Goal: Obtain resource: Obtain resource

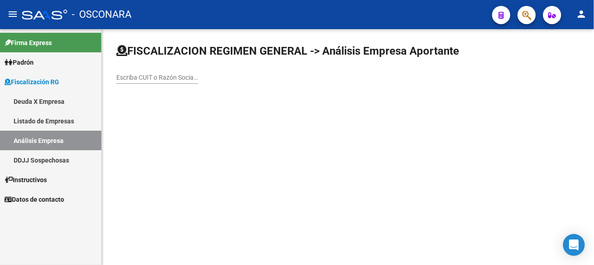
click at [41, 141] on link "Análisis Empresa" at bounding box center [50, 141] width 101 height 20
click at [198, 77] on input "Escriba CUIT o Razón Social para buscar" at bounding box center [157, 78] width 82 height 8
type input "marina austral"
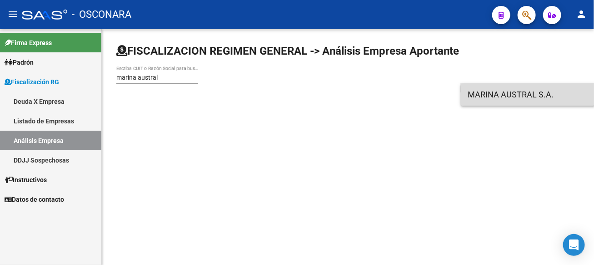
click at [502, 93] on span "MARINA AUSTRAL S.A." at bounding box center [597, 95] width 258 height 22
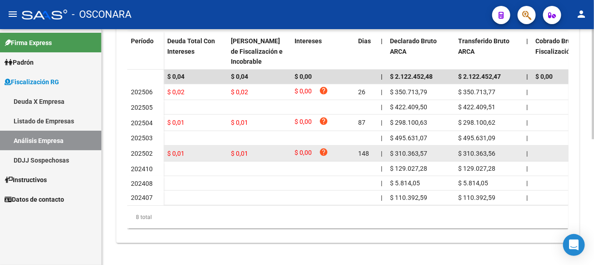
scroll to position [87, 0]
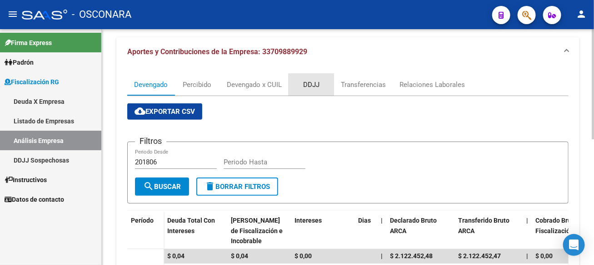
click at [312, 85] on div "DDJJ" at bounding box center [311, 85] width 16 height 10
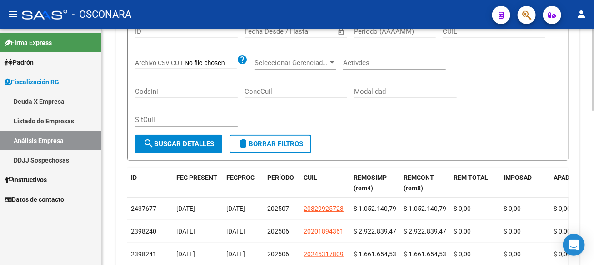
scroll to position [0, 0]
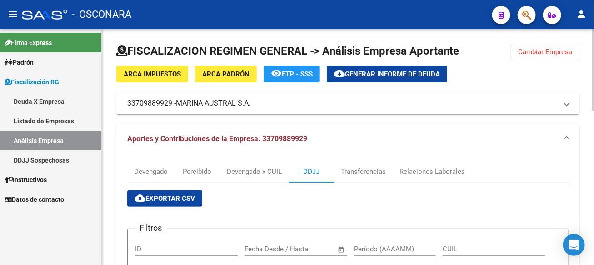
click at [163, 197] on span "cloud_download Exportar CSV" at bounding box center [165, 198] width 60 height 8
click at [251, 138] on span "Aportes y Contribuciones de la Empresa: 33709889929" at bounding box center [217, 138] width 180 height 9
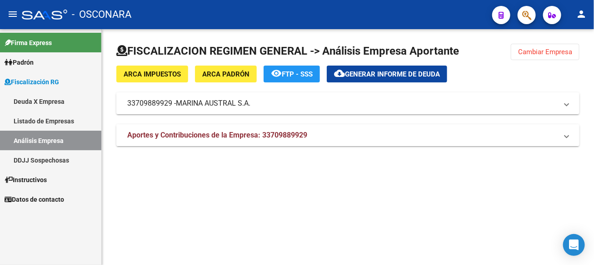
click at [251, 138] on span "Aportes y Contribuciones de la Empresa: 33709889929" at bounding box center [217, 135] width 180 height 9
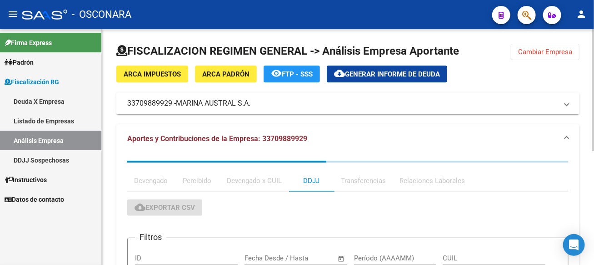
click at [247, 99] on span "MARINA AUSTRAL S.A." at bounding box center [213, 103] width 75 height 10
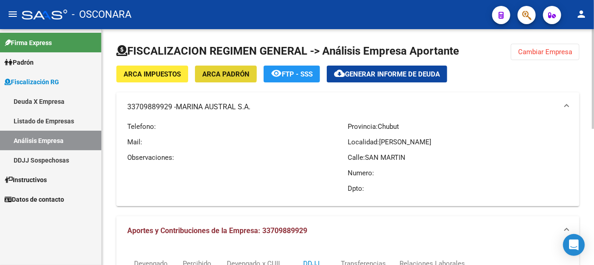
click at [216, 72] on span "ARCA Padrón" at bounding box center [225, 74] width 47 height 8
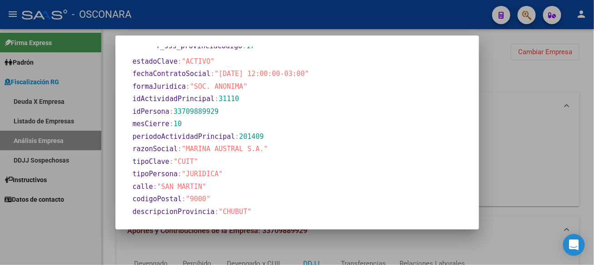
scroll to position [336, 0]
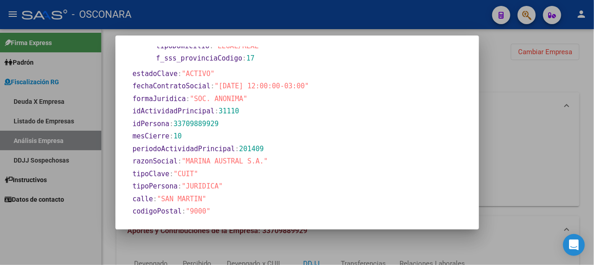
click at [550, 119] on div at bounding box center [297, 132] width 594 height 265
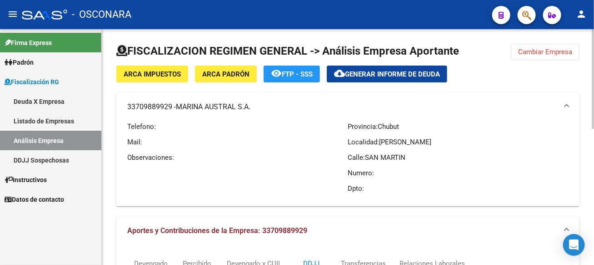
click at [162, 77] on span "ARCA Impuestos" at bounding box center [152, 74] width 57 height 8
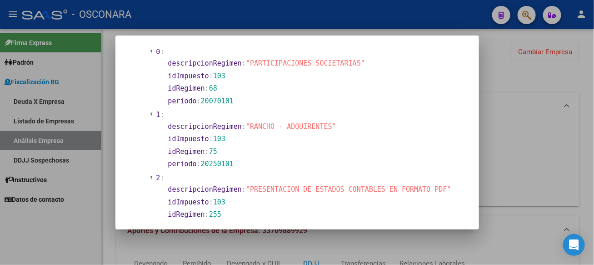
scroll to position [1617, 0]
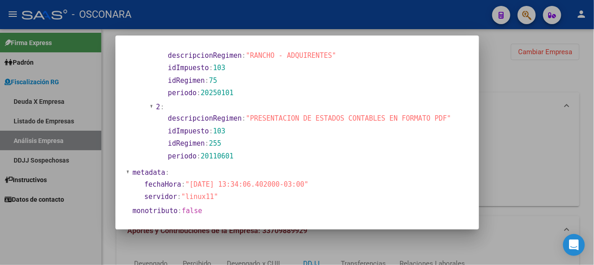
click at [565, 104] on div at bounding box center [297, 132] width 594 height 265
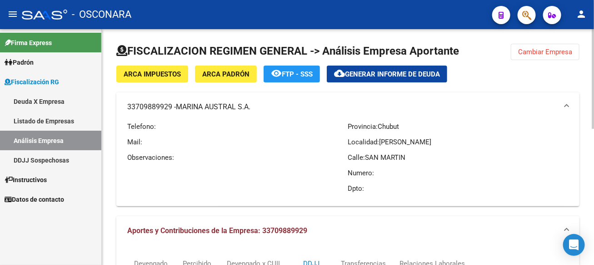
scroll to position [136, 0]
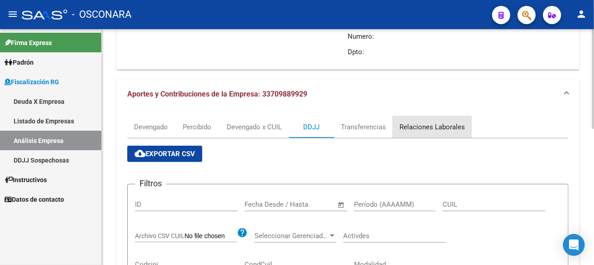
click at [448, 130] on div "Relaciones Laborales" at bounding box center [432, 127] width 65 height 10
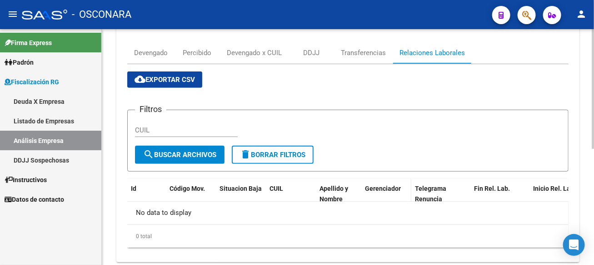
scroll to position [228, 0]
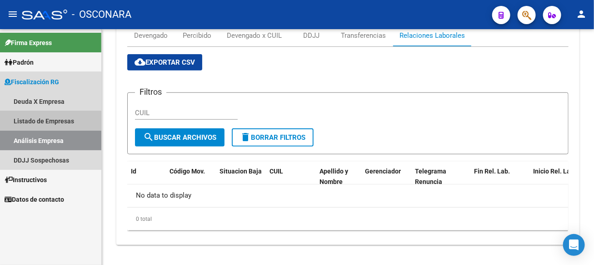
click at [29, 121] on link "Listado de Empresas" at bounding box center [50, 121] width 101 height 20
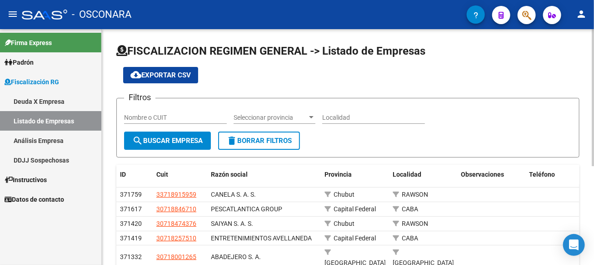
click at [285, 116] on span "Seleccionar provincia" at bounding box center [271, 118] width 74 height 8
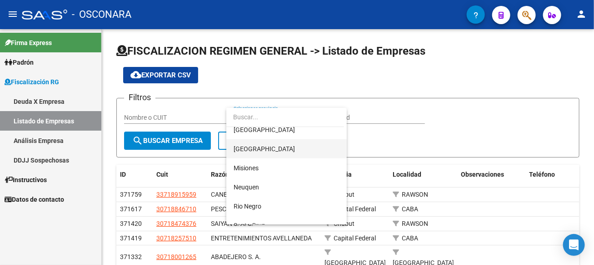
scroll to position [308, 0]
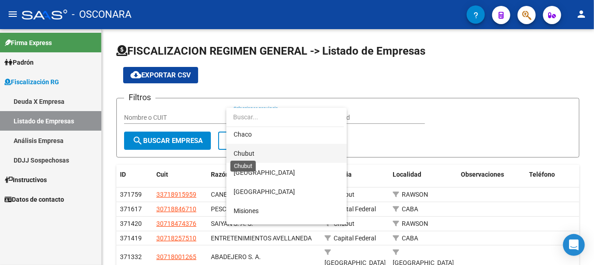
click at [251, 155] on span "Chubut" at bounding box center [244, 153] width 21 height 7
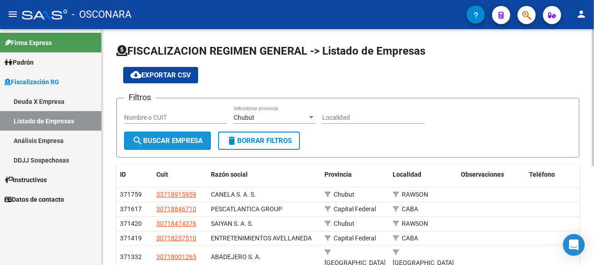
click at [189, 144] on span "search Buscar Empresa" at bounding box center [167, 140] width 70 height 8
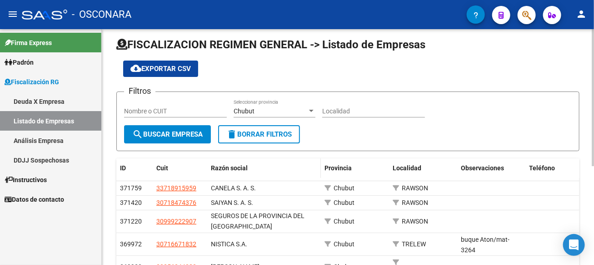
scroll to position [0, 0]
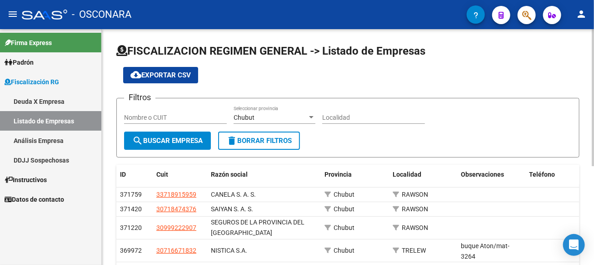
click at [179, 71] on span "cloud_download Exportar CSV" at bounding box center [161, 75] width 60 height 8
